Goal: Task Accomplishment & Management: Complete application form

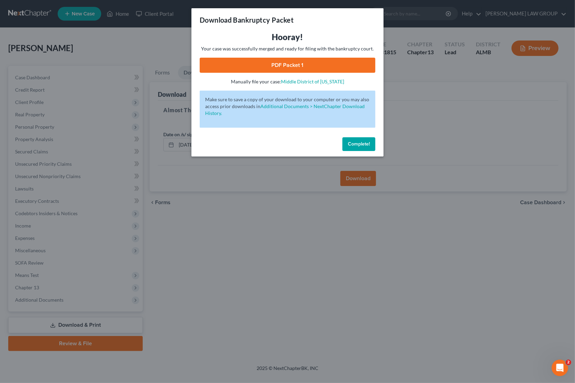
click at [440, 127] on div "Download Bankruptcy Packet Hooray! Your case was successfully merged and ready …" at bounding box center [287, 191] width 575 height 383
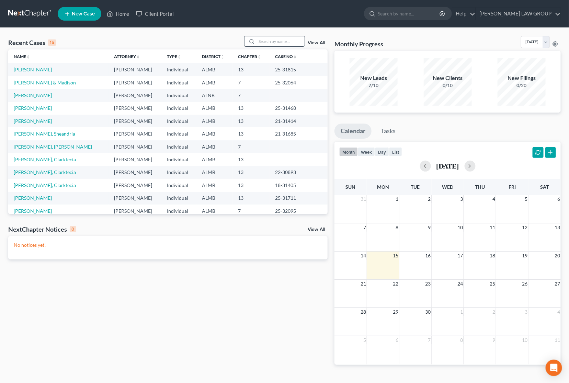
click at [278, 38] on input "search" at bounding box center [280, 41] width 48 height 10
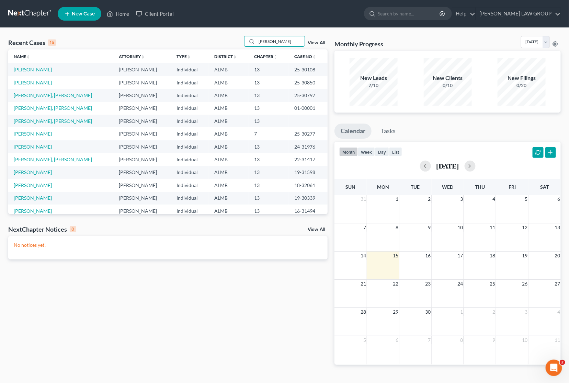
type input "[PERSON_NAME]"
click at [28, 85] on link "[PERSON_NAME]" at bounding box center [33, 83] width 38 height 6
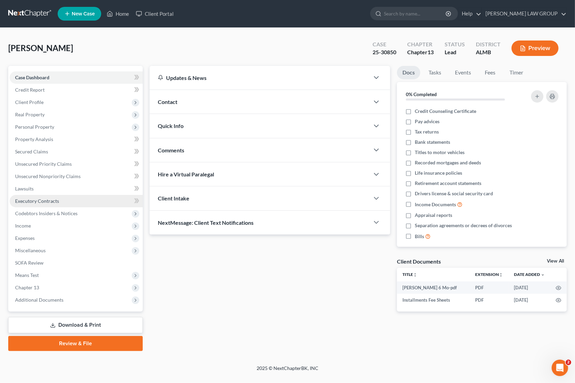
click at [45, 202] on span "Executory Contracts" at bounding box center [37, 201] width 44 height 6
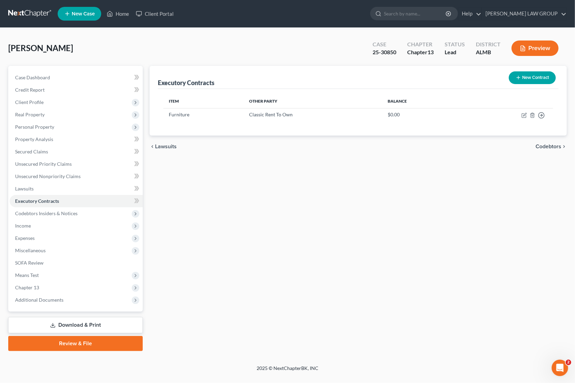
click at [534, 75] on button "New Contract" at bounding box center [532, 77] width 47 height 13
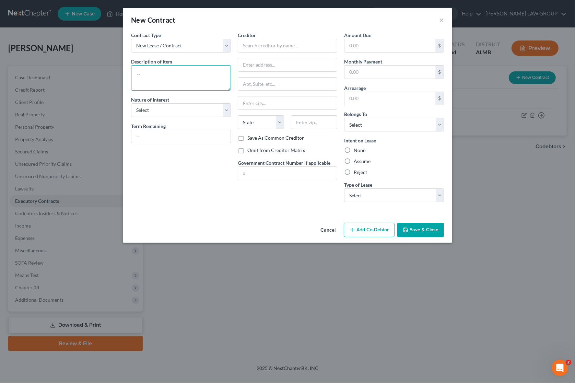
click at [194, 71] on textarea at bounding box center [181, 77] width 100 height 25
type textarea "Phone and Service"
click at [169, 118] on div "Contract Type New Lease / Contract New Timeshare Description of non-residential…" at bounding box center [181, 120] width 107 height 176
click at [177, 112] on select "Select Purchaser Agent Lessor Lessee" at bounding box center [181, 110] width 100 height 14
drag, startPoint x: 234, startPoint y: 93, endPoint x: 239, endPoint y: 88, distance: 7.3
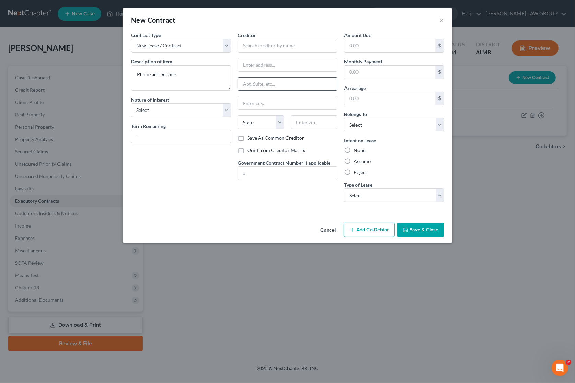
click at [234, 93] on div "Contract Type New Lease / Contract New Timeshare Description of non-residential…" at bounding box center [181, 120] width 107 height 176
click at [258, 45] on input "text" at bounding box center [288, 46] width 100 height 14
click at [289, 56] on div "Verizon Wireless/Southeast" at bounding box center [278, 57] width 71 height 7
type input "Verizon Wireless/Southeast"
type input "PO Box 26055"
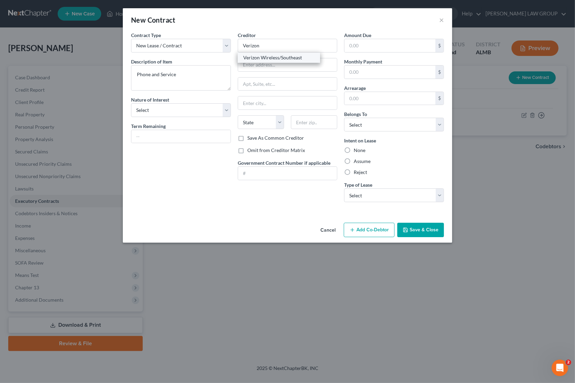
type input "Nat'l Recovery Dept M.S. 400"
type input "[GEOGRAPHIC_DATA]"
select select "24"
type input "55426"
click at [278, 45] on input "Verizon Wireless/Southeast" at bounding box center [288, 46] width 100 height 14
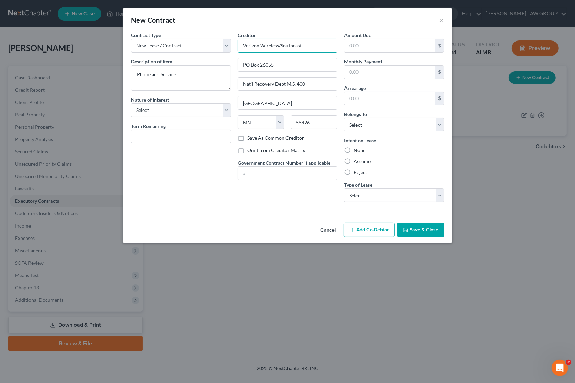
drag, startPoint x: 278, startPoint y: 45, endPoint x: 326, endPoint y: 47, distance: 48.1
click at [326, 47] on input "Verizon Wireless/Southeast" at bounding box center [288, 46] width 100 height 14
type input "Verizon Wireless"
click at [302, 73] on div "Creditor * Verizon Wireless PO Box 26055 Nat'l Recovery Dept M.S. 400 [GEOGRAPH…" at bounding box center [288, 83] width 100 height 103
drag, startPoint x: 260, startPoint y: 63, endPoint x: 299, endPoint y: 63, distance: 39.1
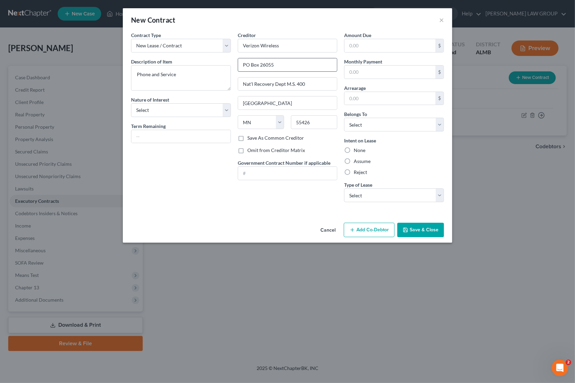
click at [299, 63] on input "PO Box 26055" at bounding box center [287, 64] width 99 height 13
type input "PO Box 660108"
drag, startPoint x: 323, startPoint y: 87, endPoint x: 215, endPoint y: 84, distance: 107.4
click at [215, 84] on div "Contract Type New Lease / Contract New Timeshare Description of non-residential…" at bounding box center [288, 120] width 320 height 176
drag, startPoint x: 324, startPoint y: 126, endPoint x: 292, endPoint y: 125, distance: 31.2
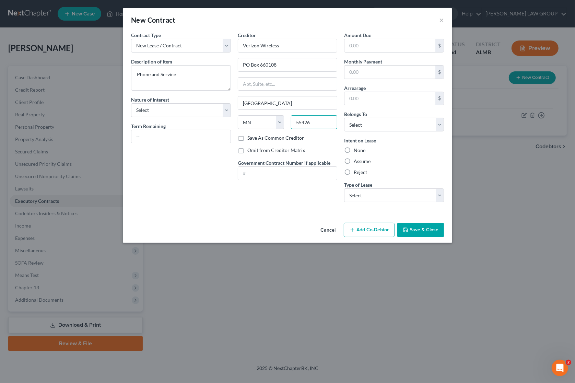
click at [292, 125] on input "55426" at bounding box center [314, 122] width 46 height 14
type input "75266"
type input "[GEOGRAPHIC_DATA]"
select select "45"
click at [383, 45] on input "text" at bounding box center [390, 45] width 91 height 13
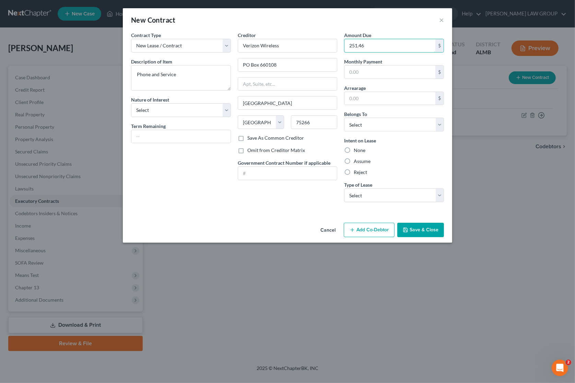
type input "251.46"
click at [354, 173] on label "Reject" at bounding box center [360, 172] width 13 height 7
click at [357, 173] on input "Reject" at bounding box center [359, 171] width 4 height 4
radio input "true"
click at [417, 198] on select "Select Real Estate Car Other" at bounding box center [394, 195] width 100 height 14
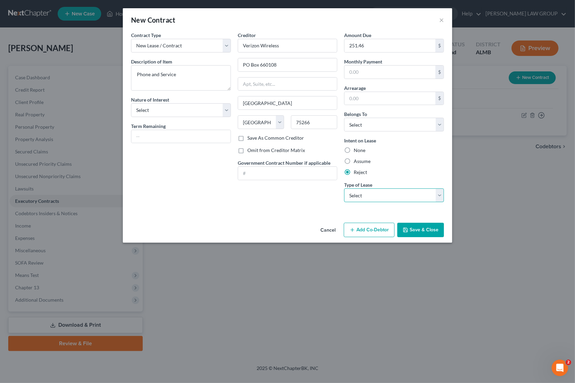
select select "2"
click at [344, 189] on select "Select Real Estate Car Other" at bounding box center [394, 195] width 100 height 14
click at [428, 227] on button "Save & Close" at bounding box center [420, 230] width 47 height 14
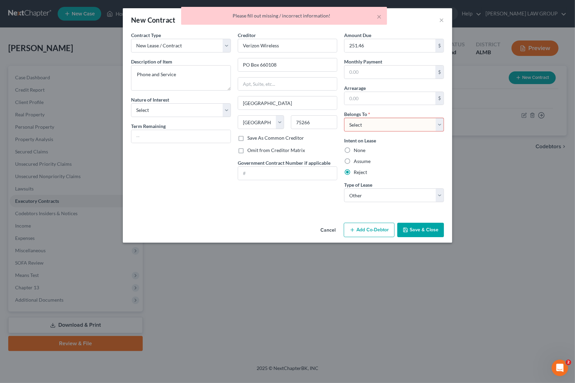
click at [409, 123] on select "Select Debtor 1 Only Debtor 2 Only Debtor 1 And Debtor 2 Only At Least One Of T…" at bounding box center [394, 125] width 100 height 14
select select "0"
click at [344, 118] on select "Select Debtor 1 Only Debtor 2 Only Debtor 1 And Debtor 2 Only At Least One Of T…" at bounding box center [394, 125] width 100 height 14
click at [416, 231] on button "Save & Close" at bounding box center [420, 230] width 47 height 14
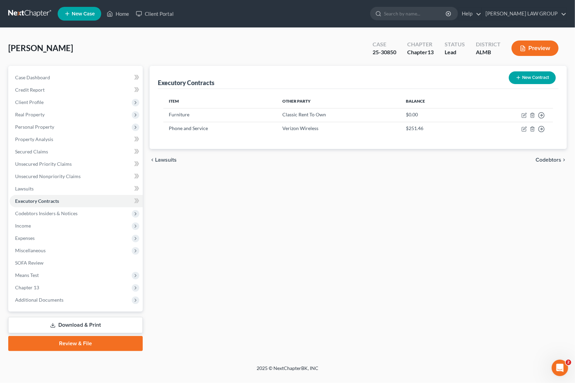
click at [79, 327] on link "Download & Print" at bounding box center [75, 325] width 135 height 16
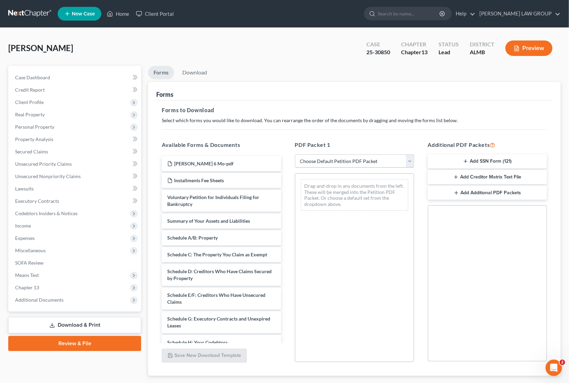
click at [327, 159] on select "Choose Default Petition PDF Packet Complete Bankruptcy Petition (all forms and …" at bounding box center [354, 161] width 119 height 14
select select "2"
click at [295, 154] on select "Choose Default Petition PDF Packet Complete Bankruptcy Petition (all forms and …" at bounding box center [354, 161] width 119 height 14
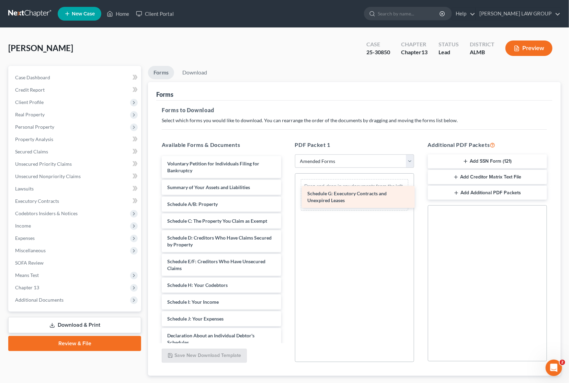
drag, startPoint x: 201, startPoint y: 287, endPoint x: 341, endPoint y: 196, distance: 167.1
click at [286, 196] on div "Schedule G: Executory Contracts and Unexpired Leases Voluntary Petition for Ind…" at bounding box center [221, 313] width 130 height 315
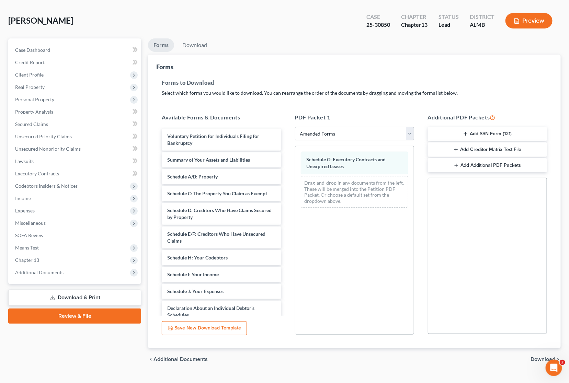
scroll to position [40, 0]
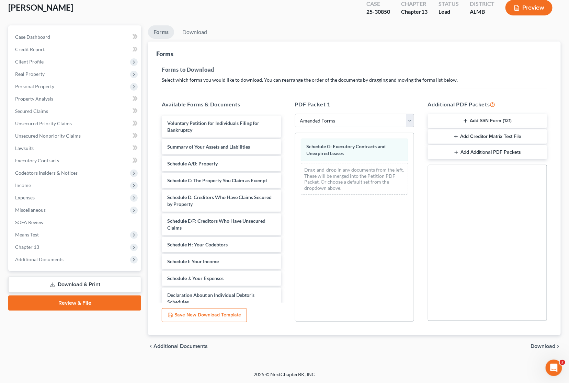
click at [536, 346] on span "Download" at bounding box center [542, 345] width 25 height 5
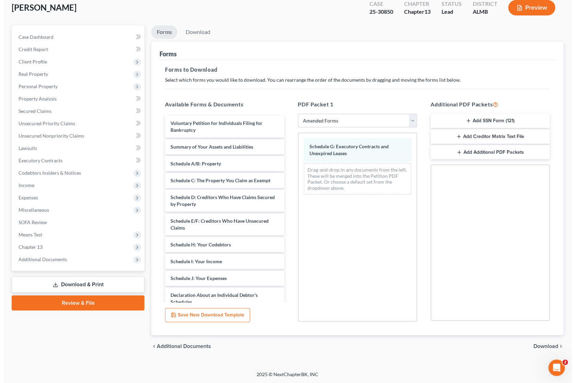
scroll to position [0, 0]
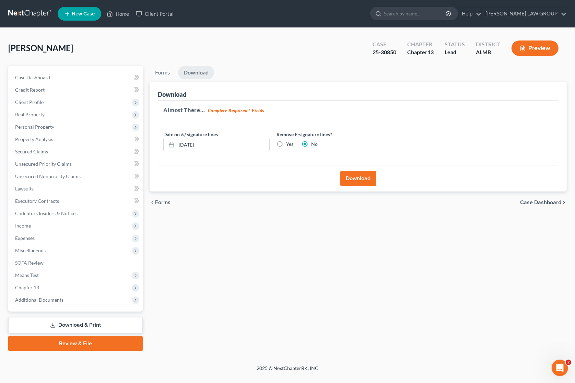
click at [347, 171] on button "Download" at bounding box center [358, 178] width 36 height 15
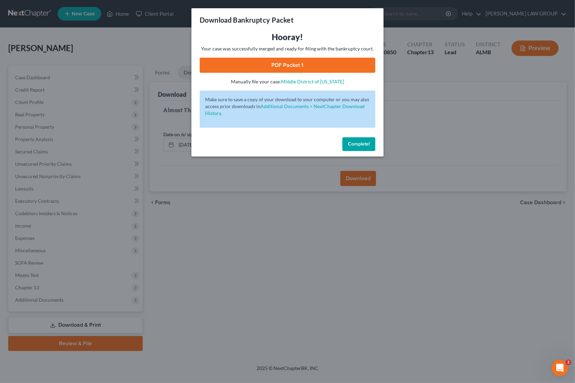
click at [278, 63] on link "PDF Packet 1" at bounding box center [288, 65] width 176 height 15
click at [430, 100] on div "Download Bankruptcy Packet Hooray! Your case was successfully merged and ready …" at bounding box center [287, 191] width 575 height 383
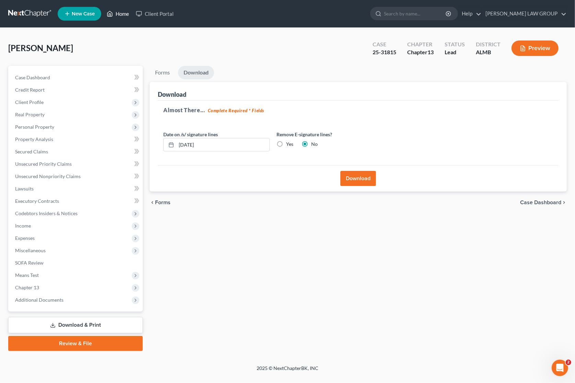
click at [123, 14] on link "Home" at bounding box center [117, 14] width 29 height 12
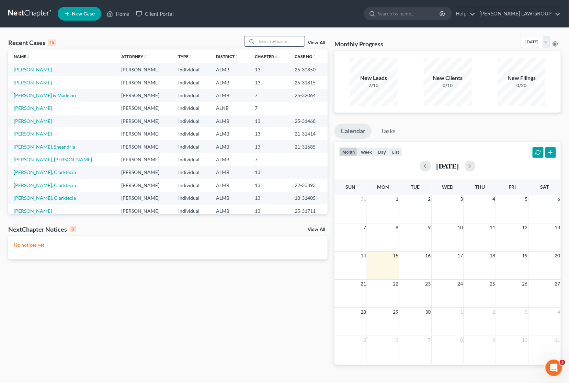
click at [266, 36] on input "search" at bounding box center [280, 41] width 48 height 10
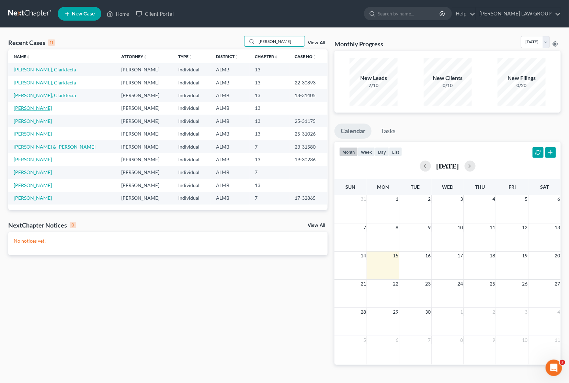
type input "clark"
click at [26, 109] on link "Clark, Lea" at bounding box center [33, 108] width 38 height 6
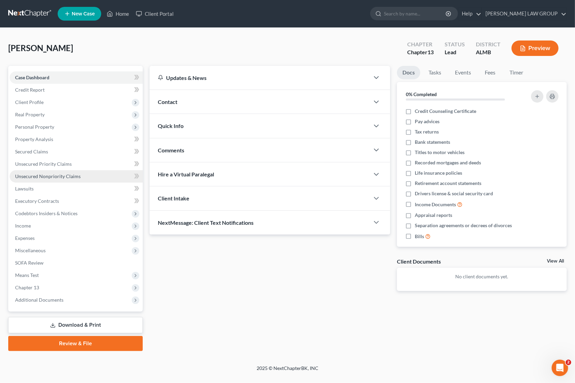
click at [42, 177] on span "Unsecured Nonpriority Claims" at bounding box center [48, 176] width 66 height 6
